Goal: Navigation & Orientation: Go to known website

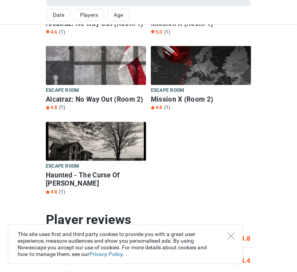
scroll to position [290, 0]
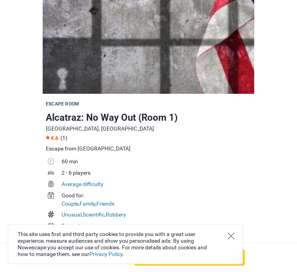
click at [232, 234] on icon "Close" at bounding box center [230, 236] width 7 height 7
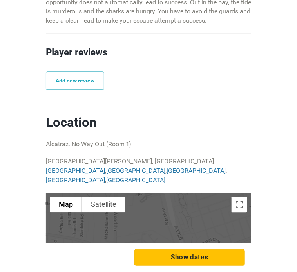
click at [211, 260] on button "Show dates" at bounding box center [189, 258] width 110 height 16
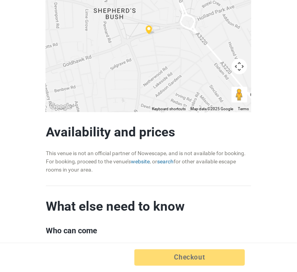
scroll to position [599, 0]
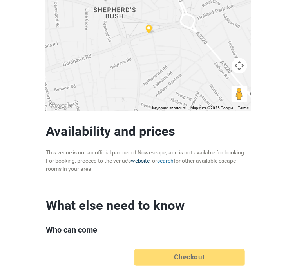
click at [131, 164] on link "website" at bounding box center [140, 161] width 19 height 6
